Goal: Find specific page/section: Find specific page/section

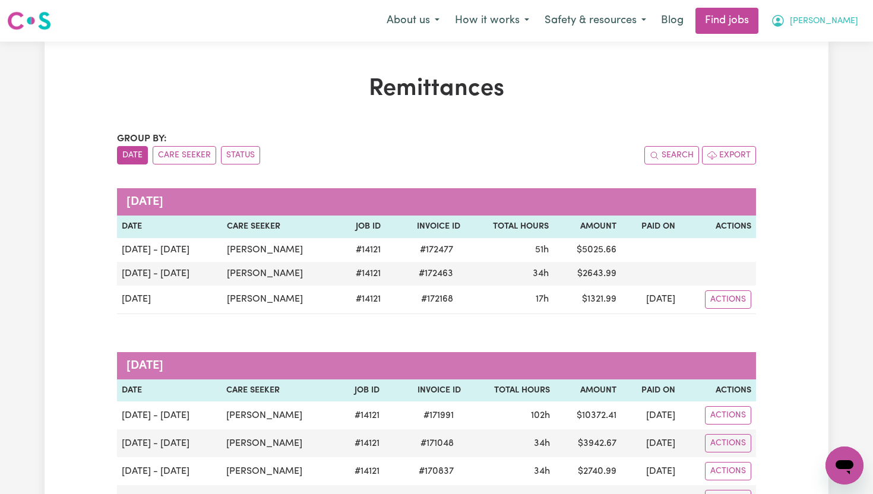
click at [852, 24] on span "[PERSON_NAME]" at bounding box center [824, 21] width 68 height 13
click at [831, 70] on link "My Dashboard" at bounding box center [818, 68] width 94 height 23
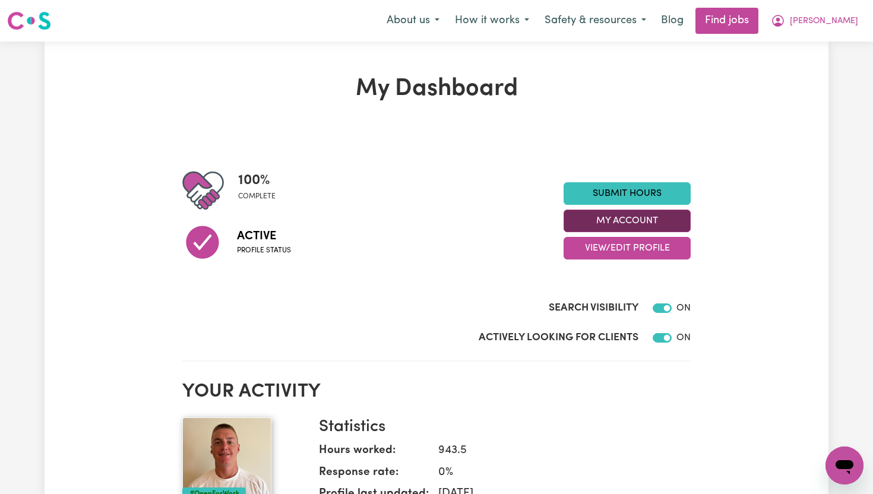
click at [679, 223] on button "My Account" at bounding box center [626, 221] width 127 height 23
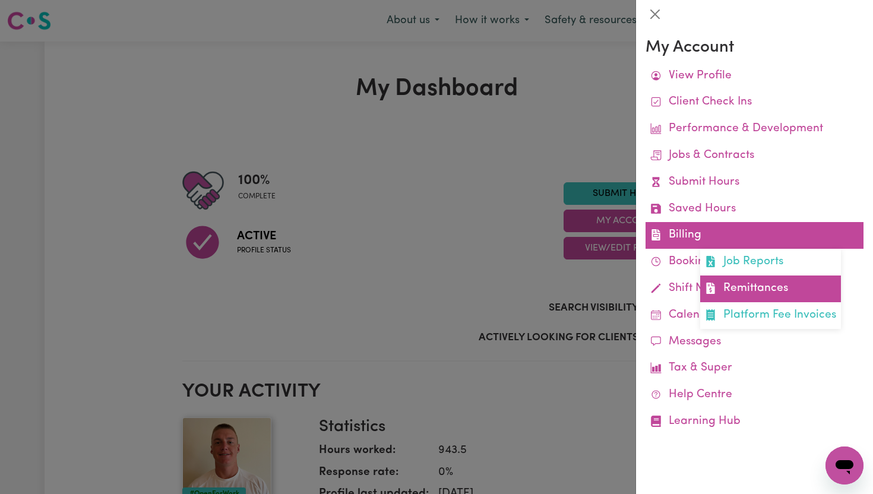
click at [738, 277] on link "Remittances" at bounding box center [770, 288] width 141 height 27
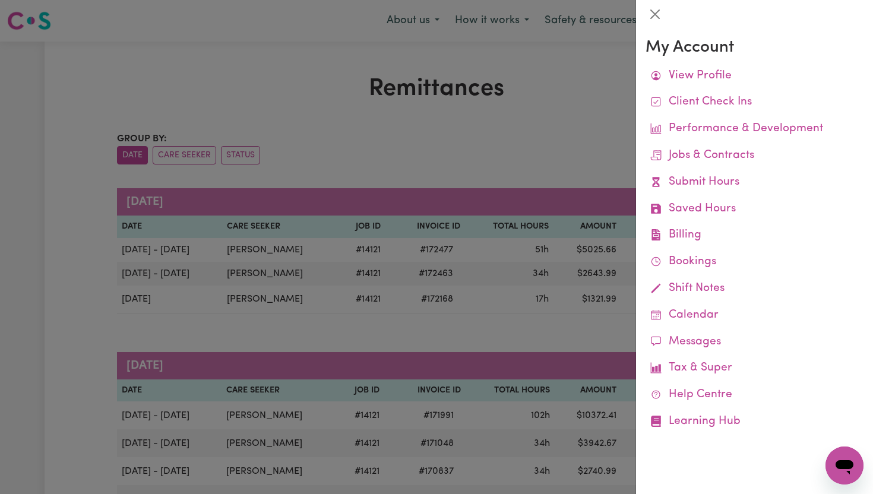
click at [616, 172] on div at bounding box center [436, 247] width 873 height 494
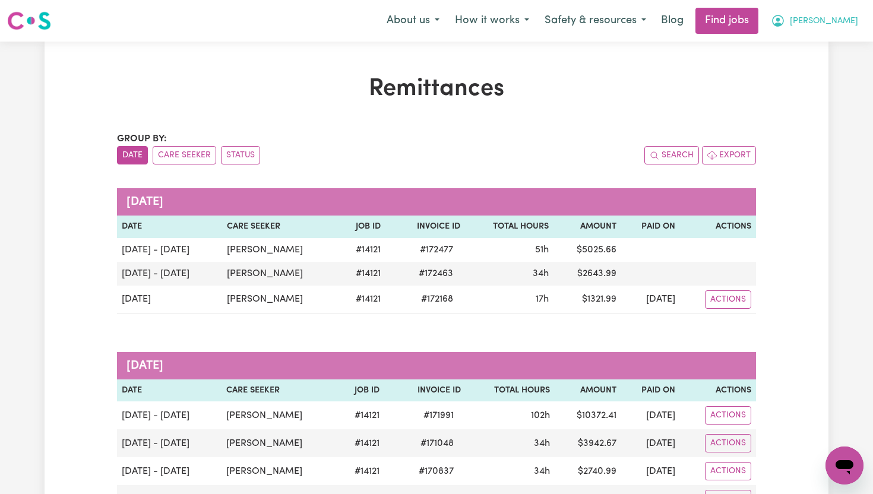
click at [847, 23] on span "[PERSON_NAME]" at bounding box center [824, 21] width 68 height 13
click at [836, 61] on link "My Dashboard" at bounding box center [818, 68] width 94 height 23
